Goal: Find specific page/section: Find specific page/section

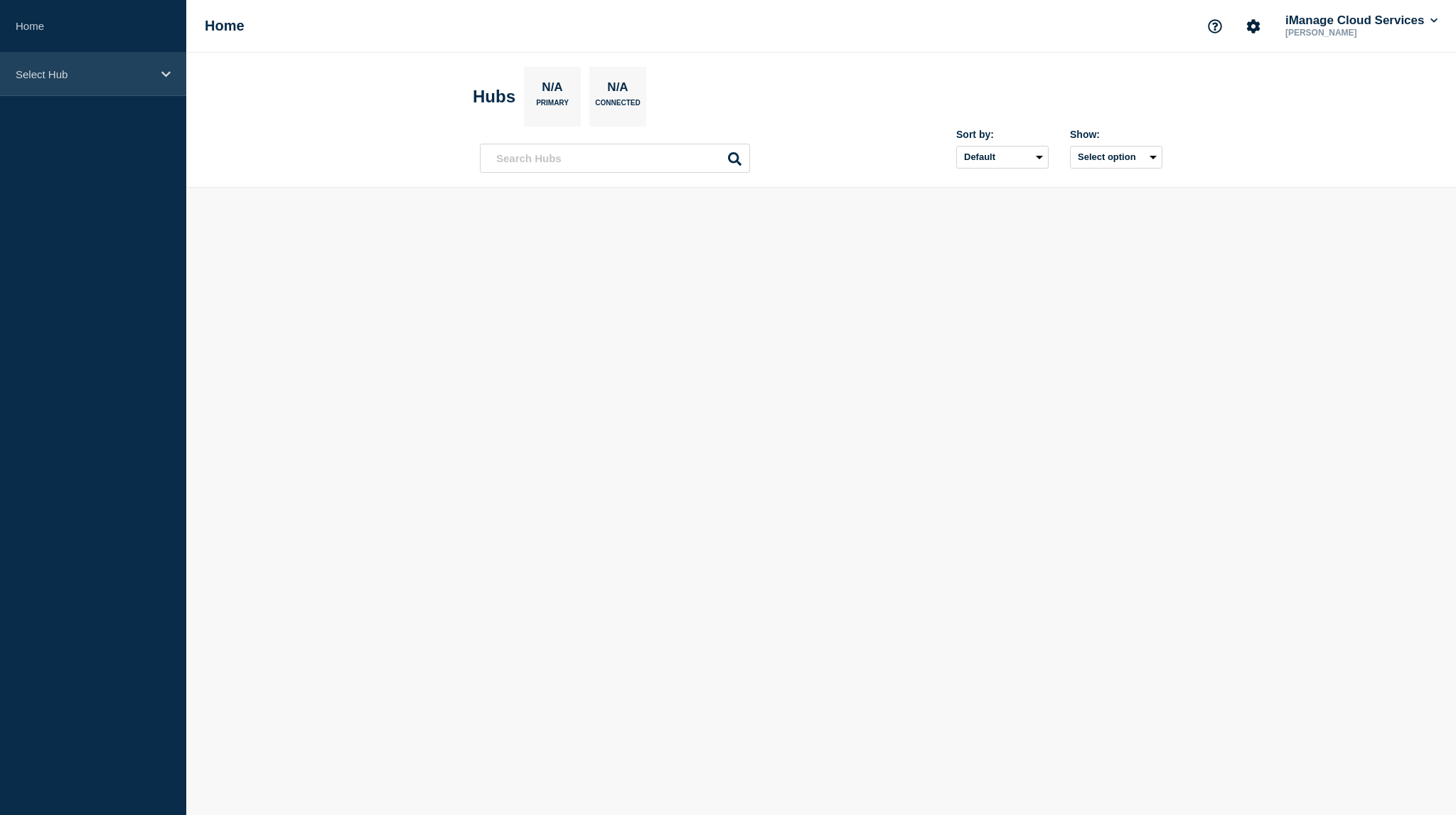
click at [78, 76] on p "Select Hub" at bounding box center [84, 74] width 137 height 12
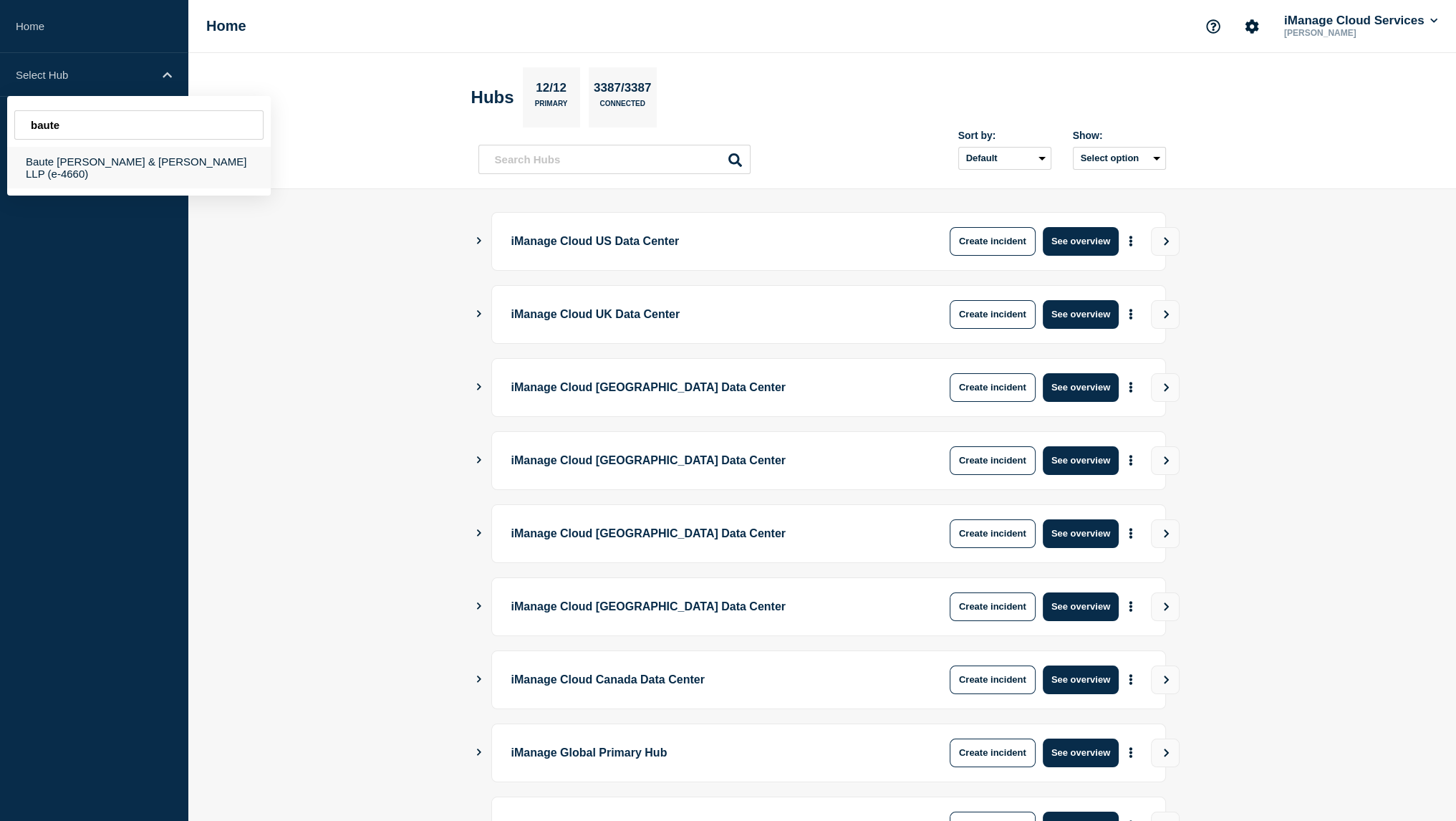
type input "baute"
click at [82, 160] on div "Baute [PERSON_NAME] & [PERSON_NAME] LLP (e-4660)" at bounding box center [139, 167] width 264 height 41
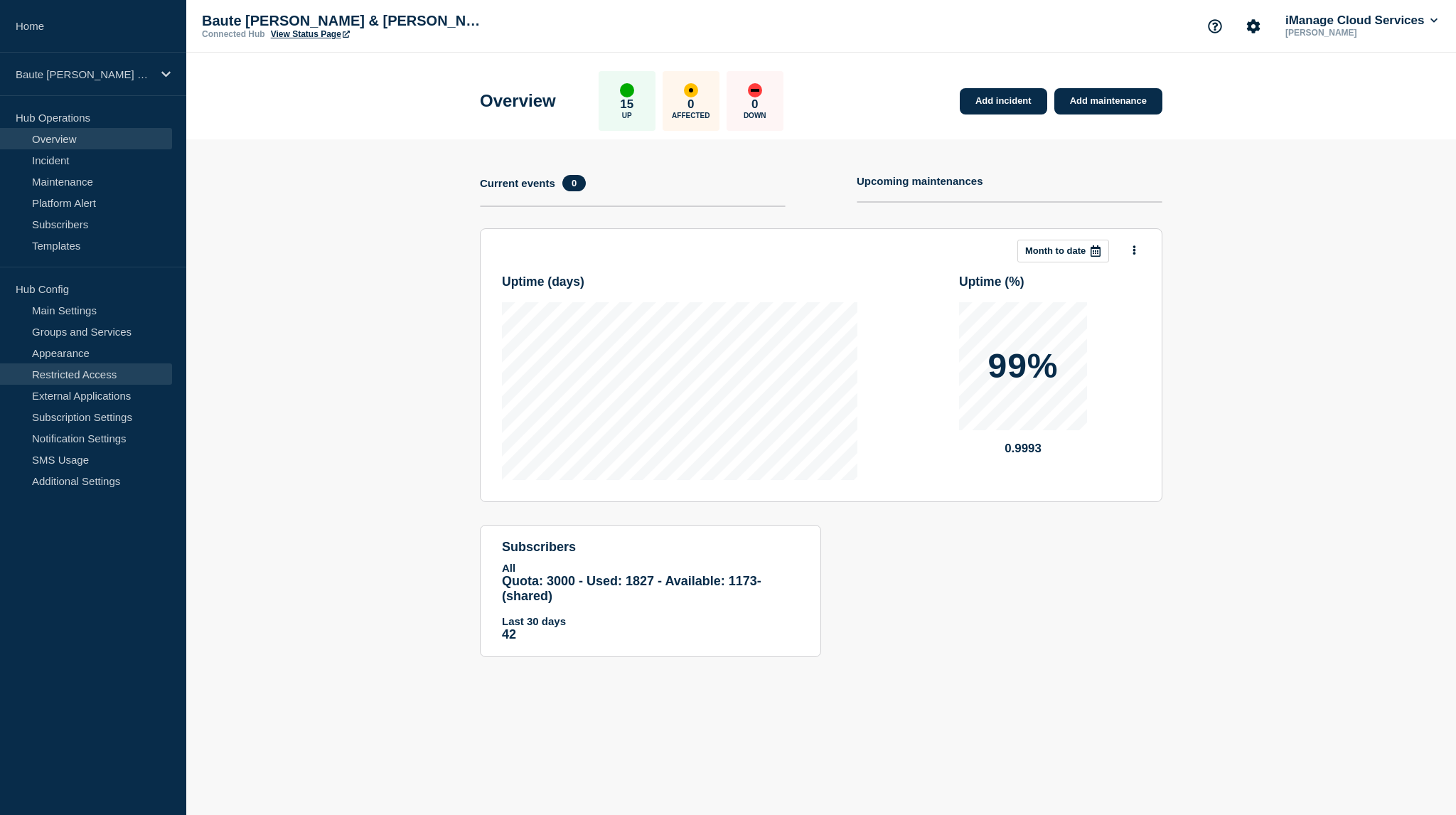
click at [125, 370] on link "Restricted Access" at bounding box center [85, 374] width 172 height 22
